Goal: Information Seeking & Learning: Compare options

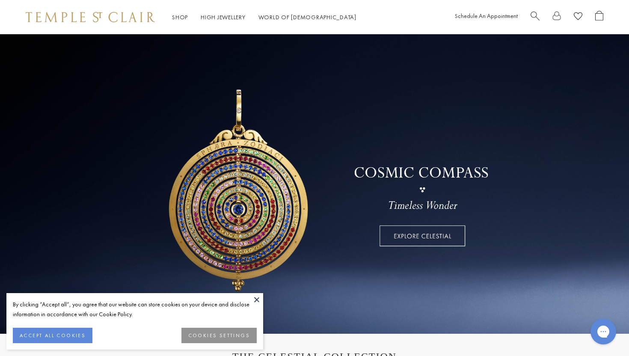
click at [257, 297] on button at bounding box center [256, 299] width 13 height 13
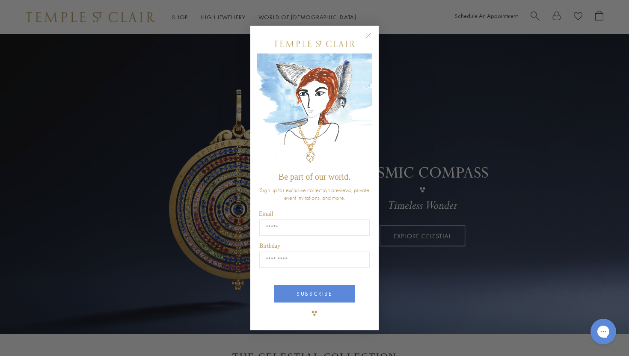
click at [369, 35] on circle "Close dialog" at bounding box center [368, 35] width 10 height 10
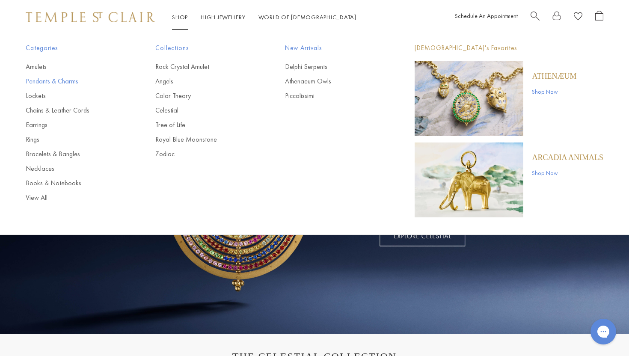
click at [49, 80] on link "Pendants & Charms" at bounding box center [73, 81] width 95 height 9
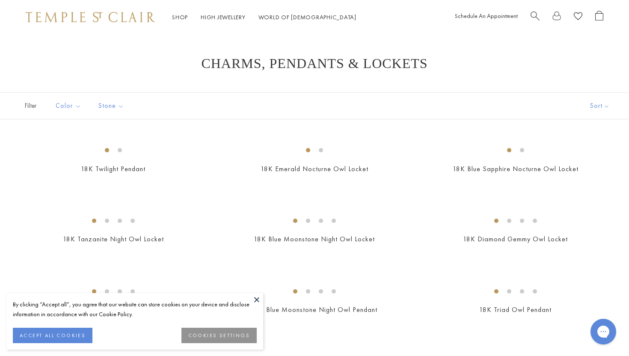
click at [255, 303] on button at bounding box center [256, 299] width 13 height 13
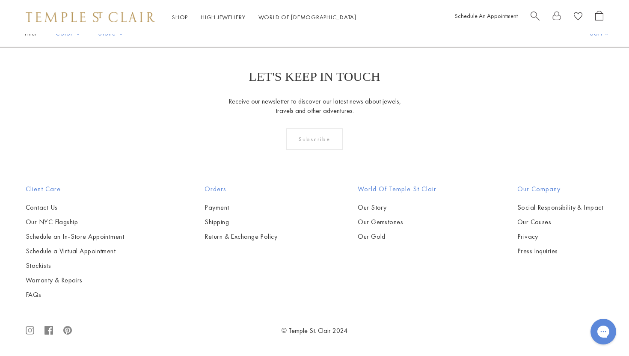
scroll to position [4657, 0]
click at [359, 13] on link at bounding box center [356, 1] width 27 height 24
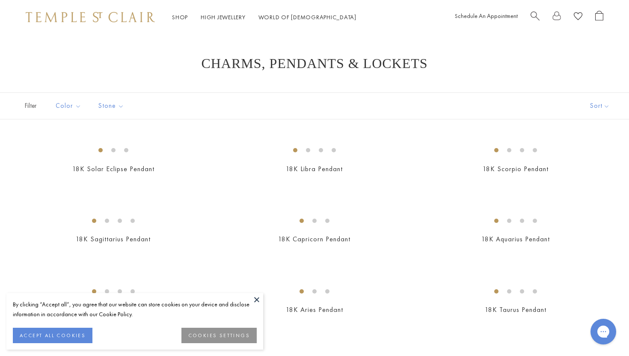
click at [258, 301] on button at bounding box center [256, 299] width 13 height 13
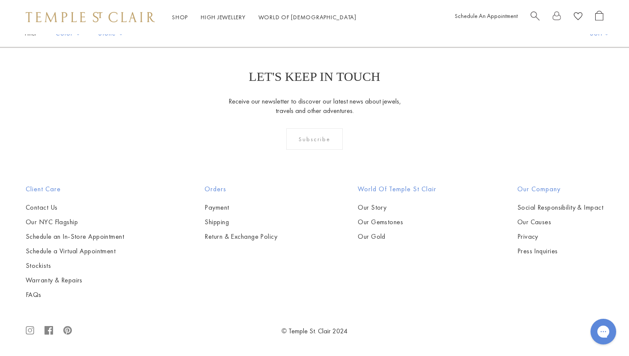
scroll to position [3829, 0]
click at [343, 13] on link "3" at bounding box center [342, 1] width 28 height 24
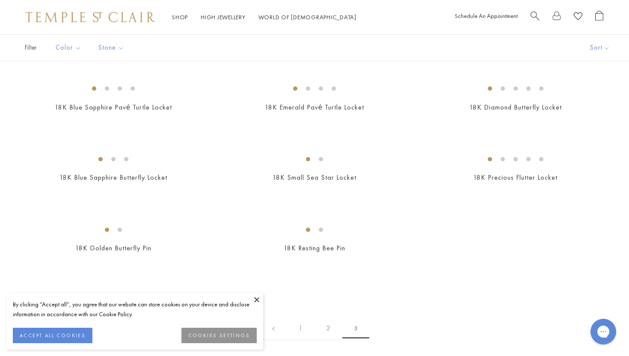
scroll to position [87, 0]
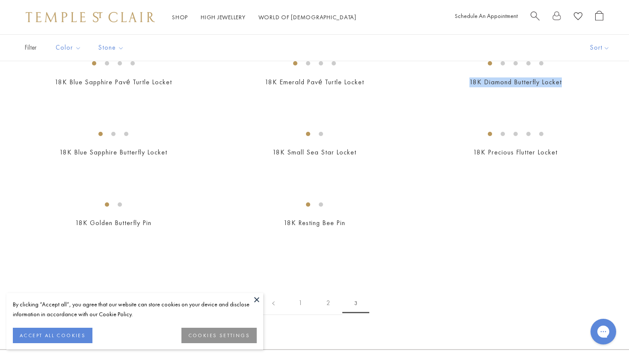
click at [80, 337] on button "ACCEPT ALL COOKIES" at bounding box center [53, 335] width 80 height 15
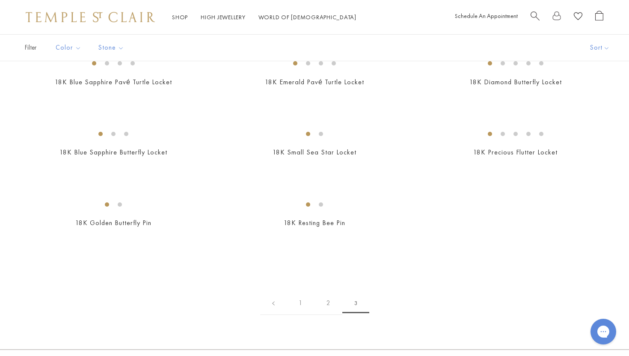
click at [213, 99] on div "18K Emerald Pavé Turtle Locket $5,900" at bounding box center [305, 76] width 201 height 45
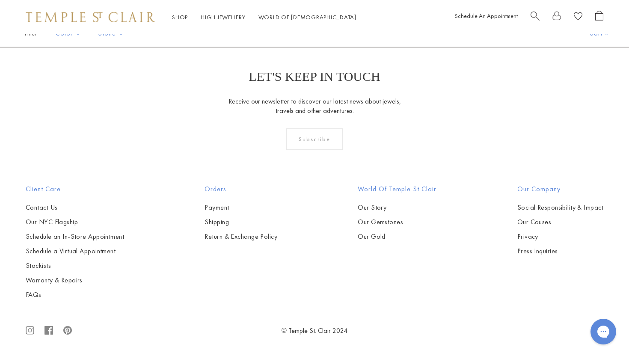
scroll to position [619, 0]
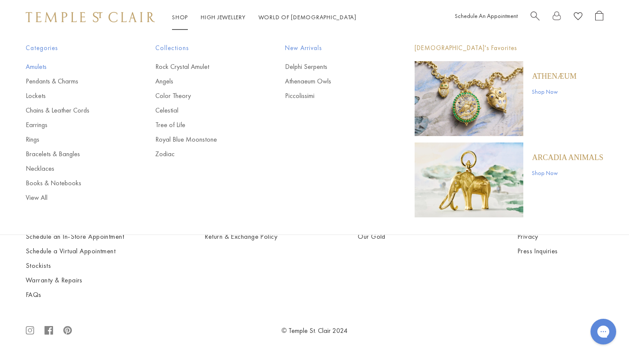
click at [45, 68] on link "Amulets" at bounding box center [73, 66] width 95 height 9
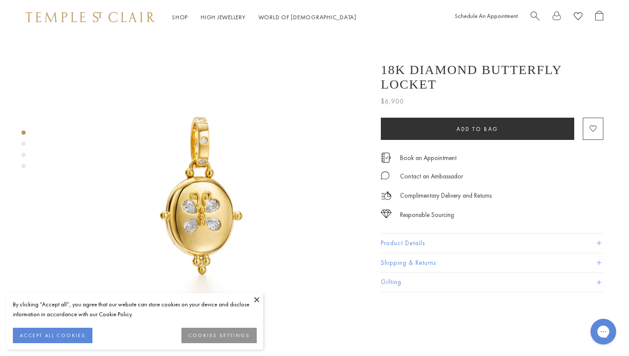
click at [253, 295] on button at bounding box center [256, 299] width 13 height 13
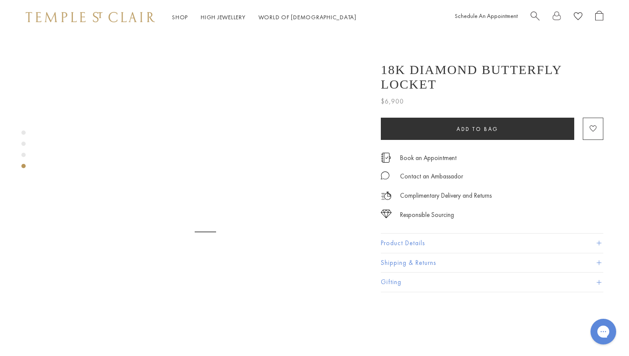
scroll to position [1010, 0]
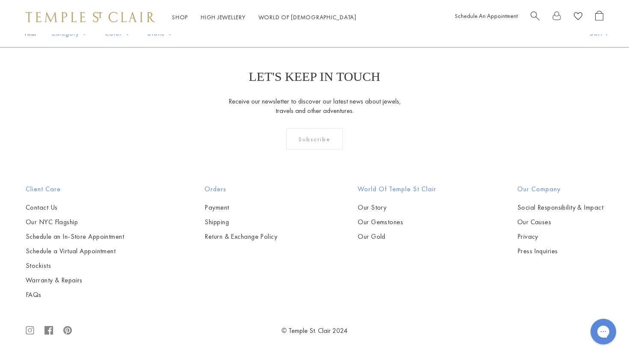
scroll to position [2357, 0]
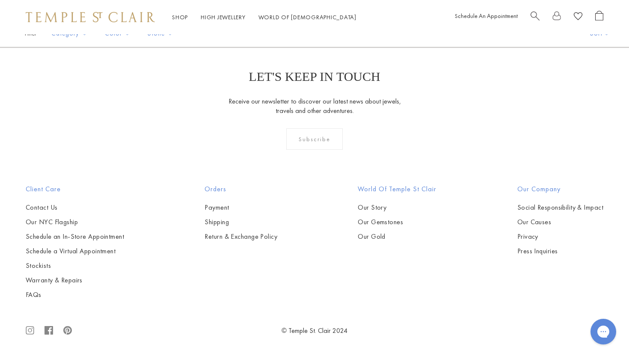
drag, startPoint x: 213, startPoint y: 184, endPoint x: 210, endPoint y: 194, distance: 10.5
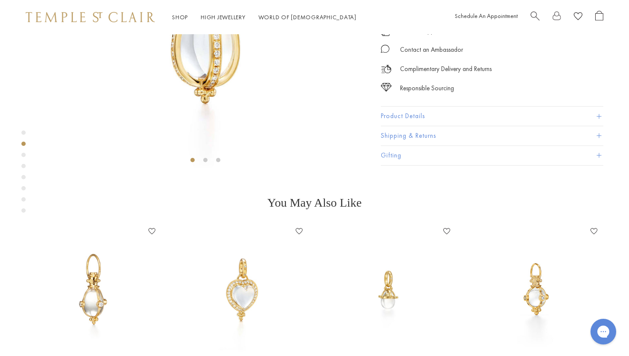
scroll to position [260, 0]
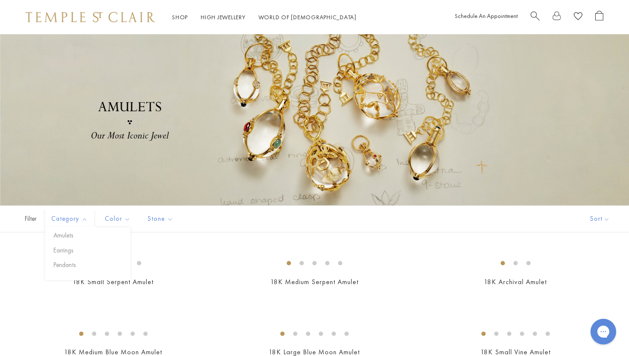
click at [30, 221] on span "Filter" at bounding box center [21, 219] width 43 height 26
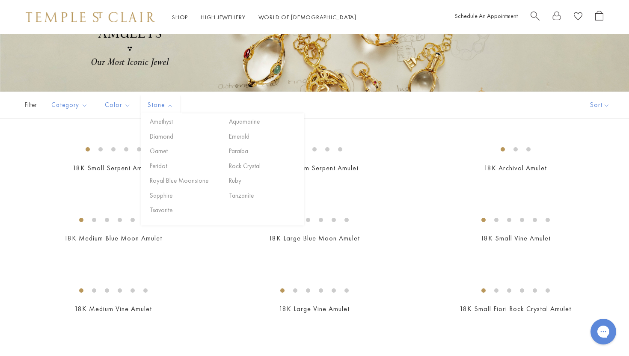
scroll to position [172, 0]
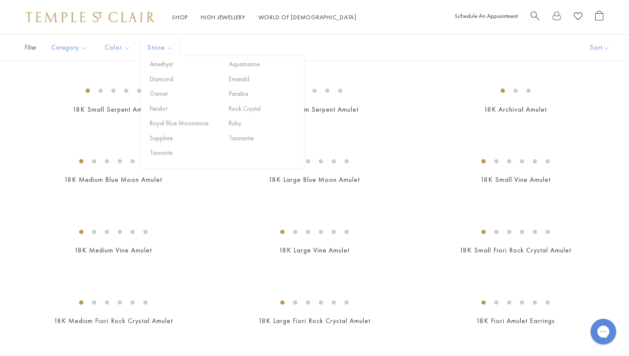
click at [415, 126] on div "18K Archival Amulet $11,000" at bounding box center [506, 103] width 201 height 45
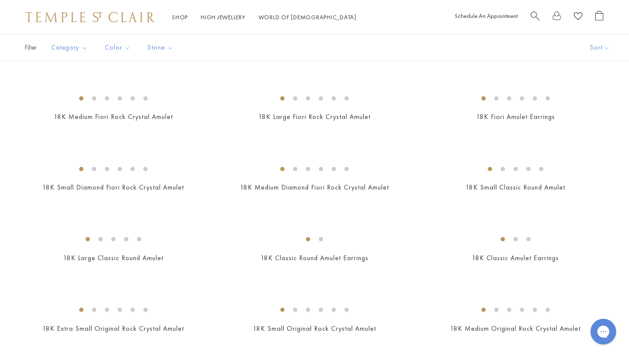
scroll to position [388, 0]
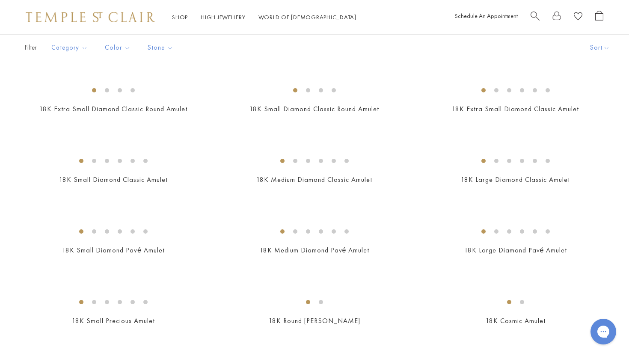
scroll to position [791, 0]
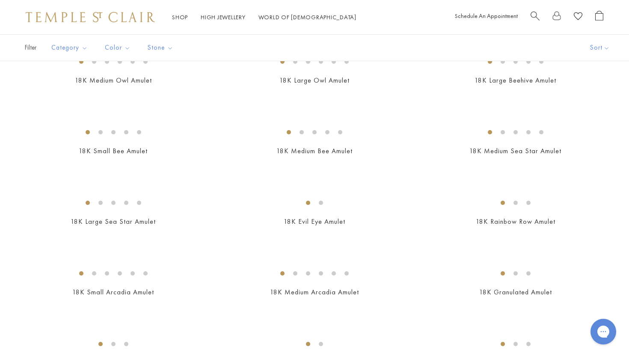
scroll to position [1143, 0]
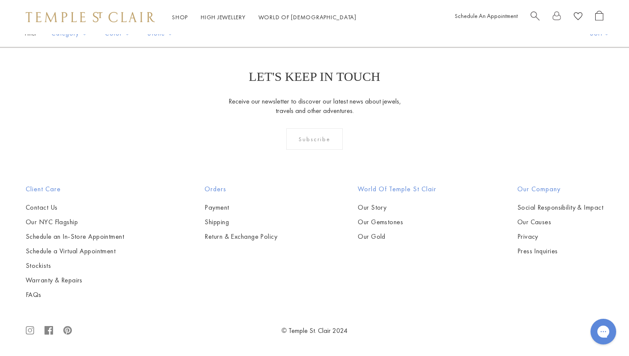
scroll to position [1848, 0]
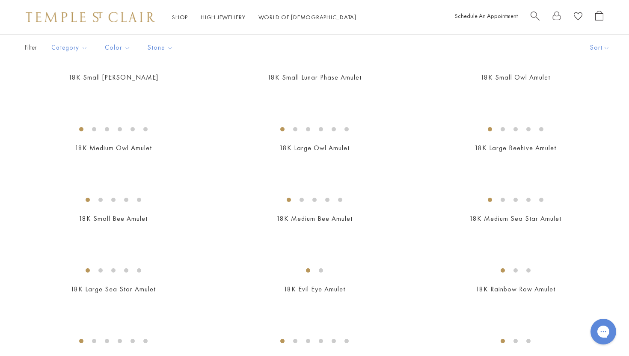
scroll to position [1103, 0]
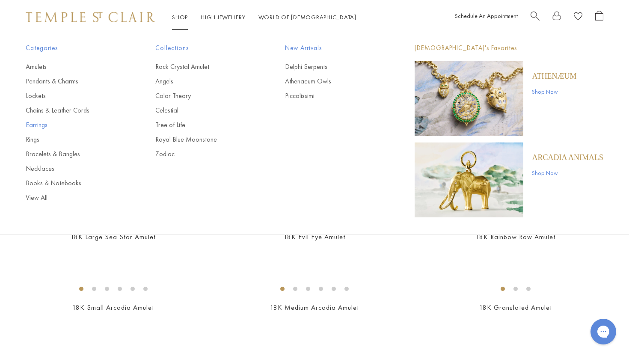
click at [36, 127] on link "Earrings" at bounding box center [73, 124] width 95 height 9
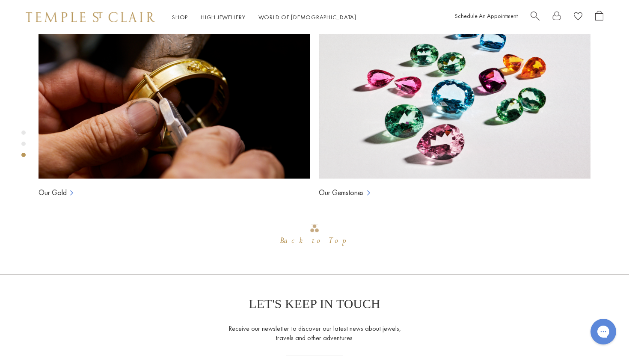
scroll to position [632, 0]
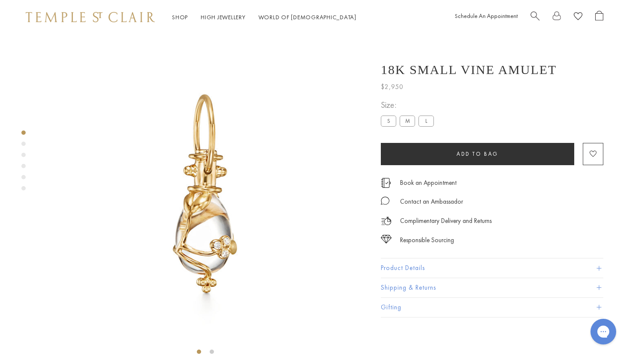
click at [25, 142] on div "Product gallery navigation" at bounding box center [23, 144] width 4 height 4
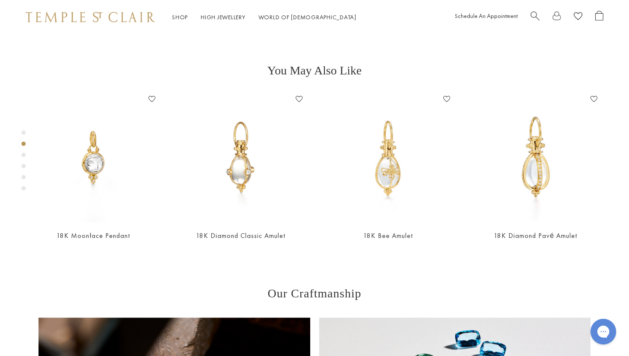
scroll to position [325, 0]
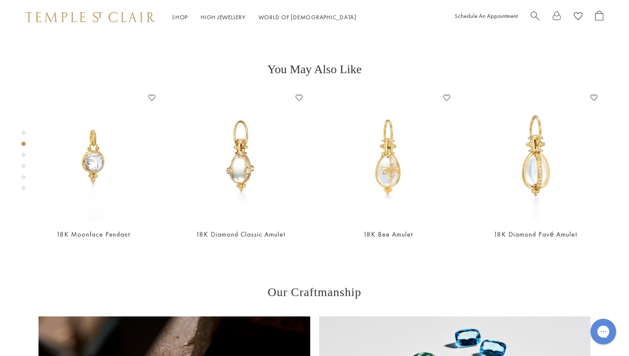
click at [24, 155] on div "Product gallery navigation" at bounding box center [23, 155] width 4 height 4
click at [24, 165] on div "Product gallery navigation" at bounding box center [23, 166] width 4 height 4
click at [24, 175] on div "Product gallery navigation" at bounding box center [23, 177] width 4 height 4
click at [24, 189] on div "Product gallery navigation" at bounding box center [23, 188] width 4 height 4
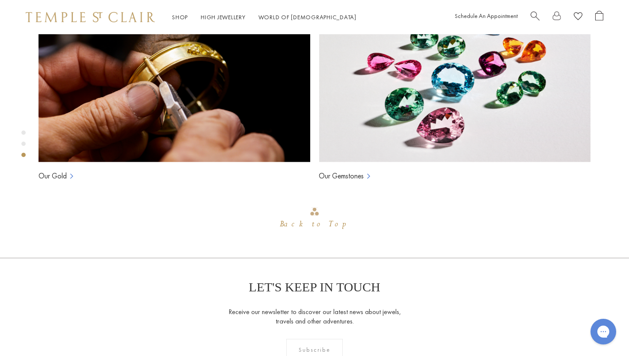
scroll to position [634, 0]
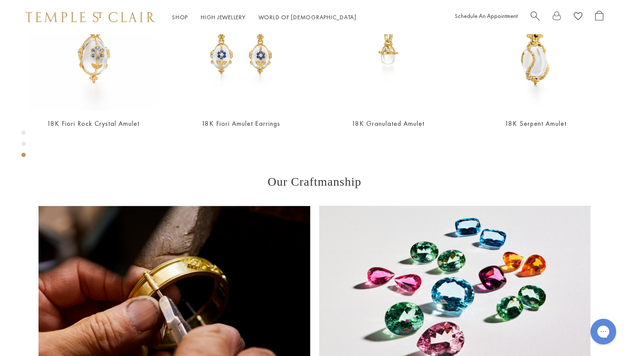
scroll to position [675, 0]
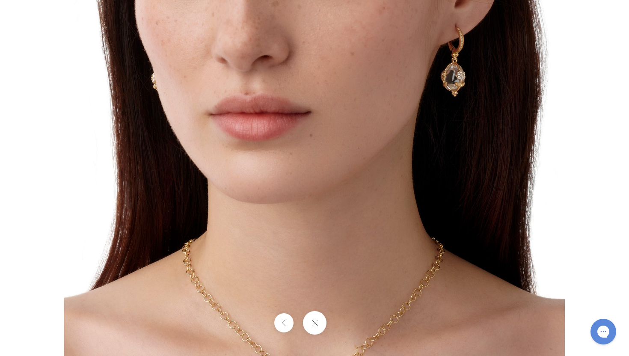
click at [196, 254] on img at bounding box center [314, 250] width 500 height 500
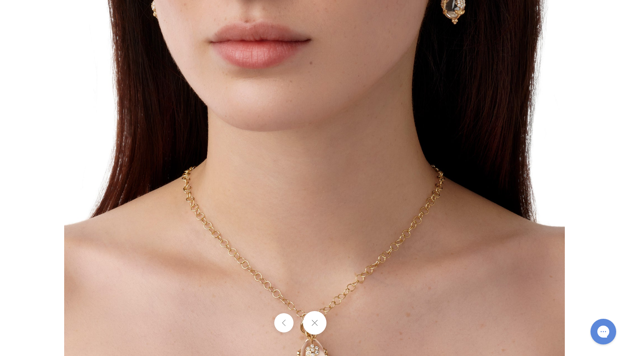
click at [313, 323] on button at bounding box center [314, 323] width 24 height 24
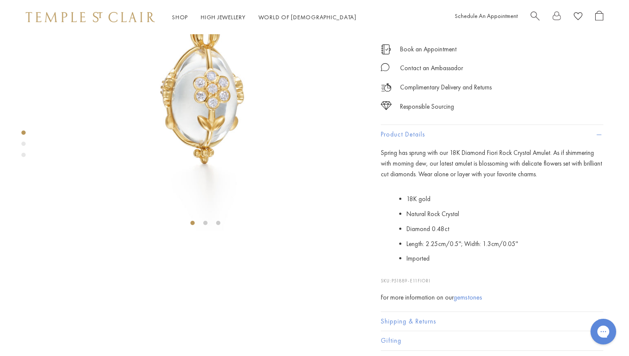
scroll to position [127, 0]
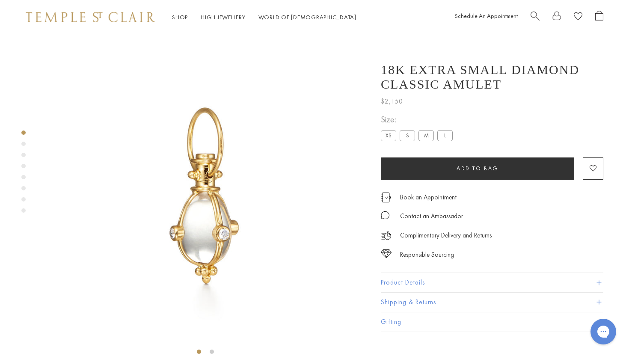
click at [24, 142] on div "Product gallery navigation" at bounding box center [23, 144] width 4 height 4
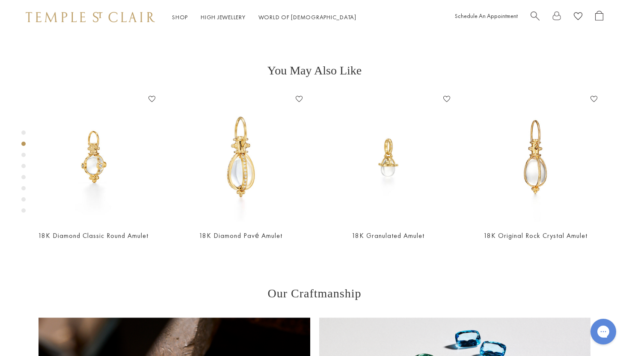
scroll to position [325, 0]
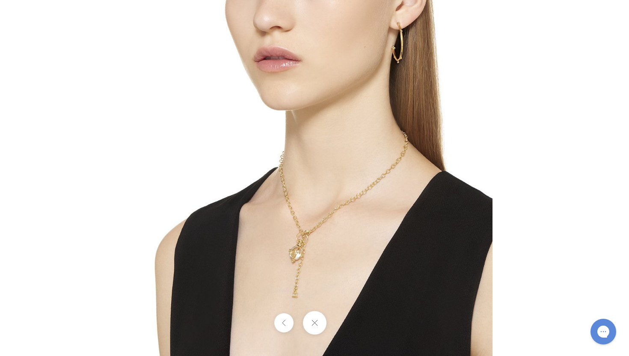
click at [300, 261] on img at bounding box center [314, 178] width 356 height 356
click at [314, 321] on button at bounding box center [314, 323] width 24 height 24
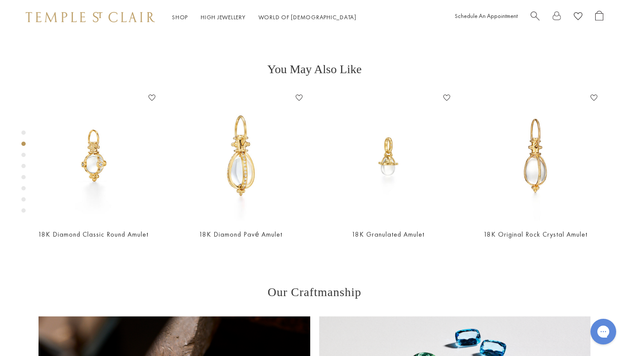
click at [25, 154] on div "Product gallery navigation" at bounding box center [23, 155] width 4 height 4
click at [24, 168] on div "Product gallery navigation" at bounding box center [23, 173] width 4 height 91
click at [23, 166] on div "Product gallery navigation" at bounding box center [23, 166] width 4 height 4
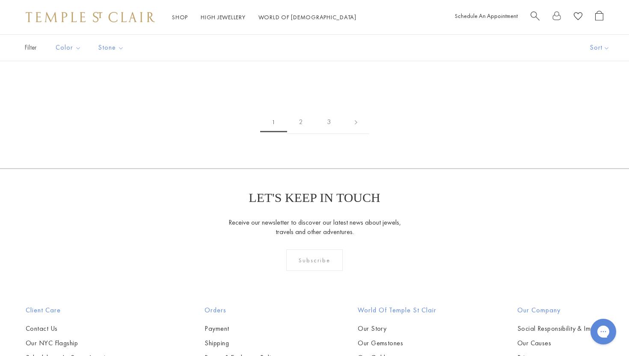
scroll to position [1287, 0]
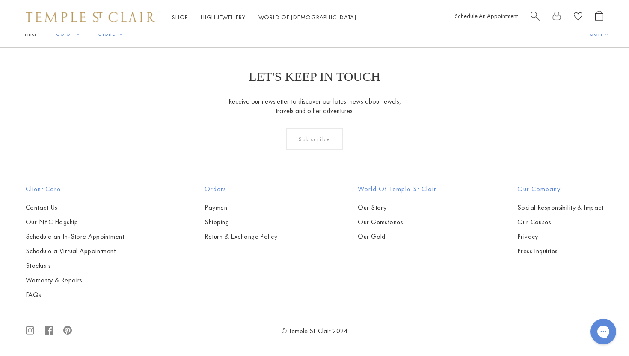
scroll to position [3877, 0]
click at [300, 13] on link "2" at bounding box center [301, 1] width 28 height 24
click at [343, 13] on link "3" at bounding box center [342, 1] width 28 height 24
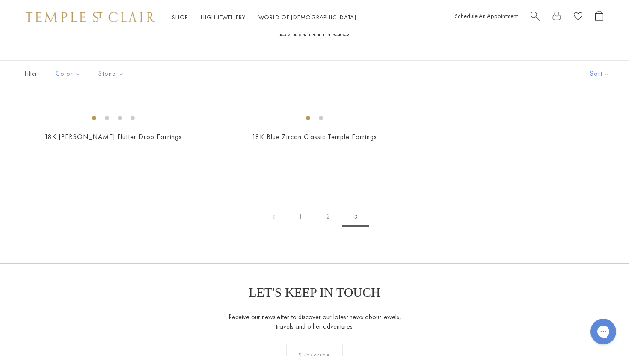
scroll to position [32, 0]
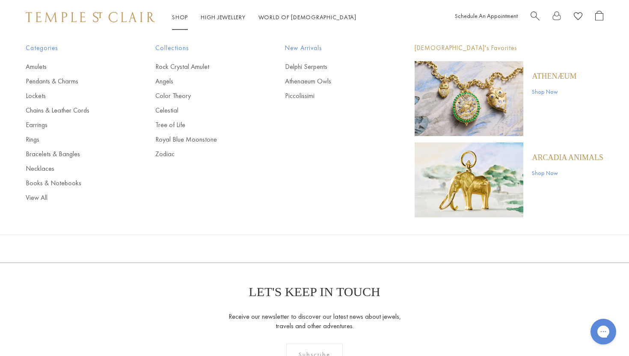
click at [57, 86] on ul "Amulets Pendants & Charms Lockets Chains & Leather Cords Earrings Rings Bracele…" at bounding box center [73, 132] width 95 height 140
click at [52, 82] on link "Pendants & Charms" at bounding box center [73, 81] width 95 height 9
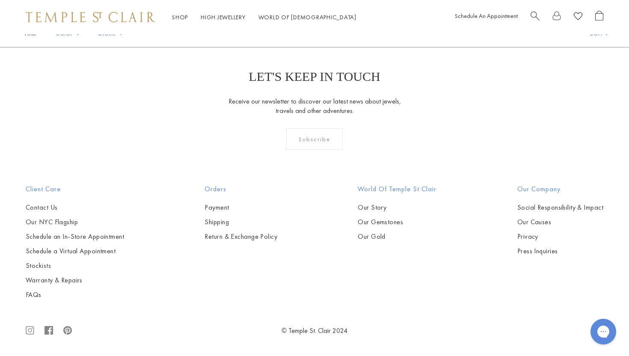
scroll to position [4792, 0]
click at [295, 13] on link "2" at bounding box center [301, 1] width 28 height 24
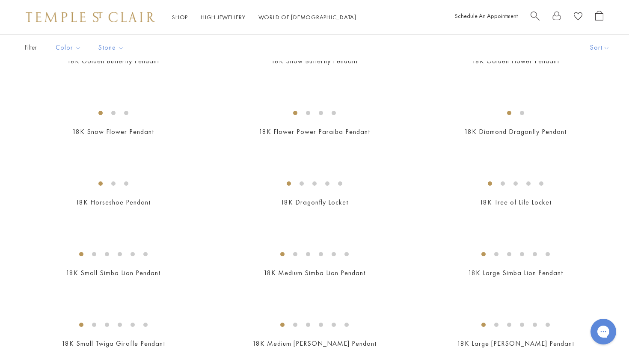
scroll to position [497, 0]
